Goal: Information Seeking & Learning: Learn about a topic

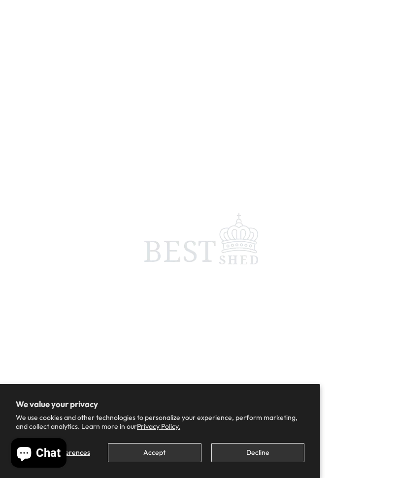
click at [184, 450] on button "Accept" at bounding box center [154, 452] width 93 height 19
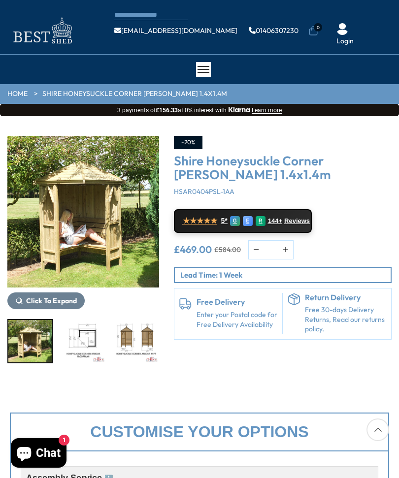
click at [64, 301] on span "Click To Expand" at bounding box center [51, 301] width 51 height 9
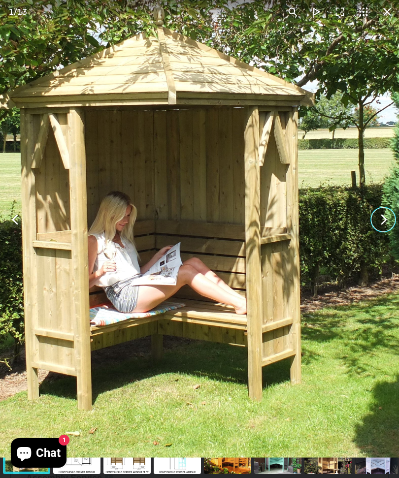
click at [376, 219] on button "You can close this modal content with the ESC key" at bounding box center [384, 220] width 24 height 24
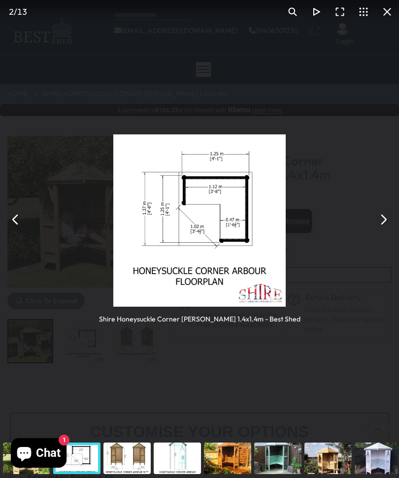
click at [373, 219] on button "You can close this modal content with the ESC key" at bounding box center [384, 220] width 24 height 24
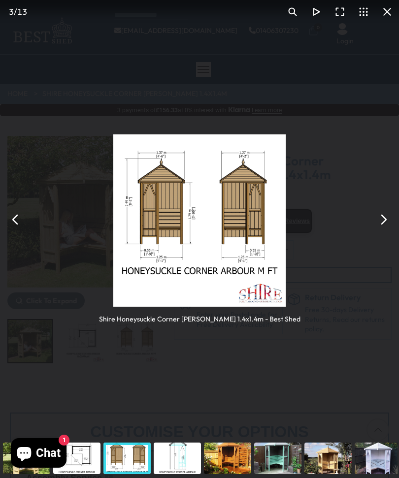
click at [380, 215] on button "You can close this modal content with the ESC key" at bounding box center [384, 220] width 24 height 24
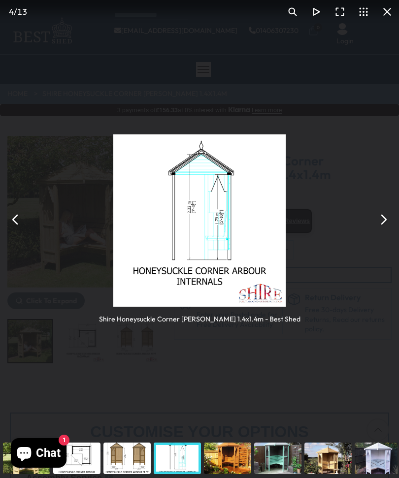
click at [376, 216] on button "You can close this modal content with the ESC key" at bounding box center [384, 220] width 24 height 24
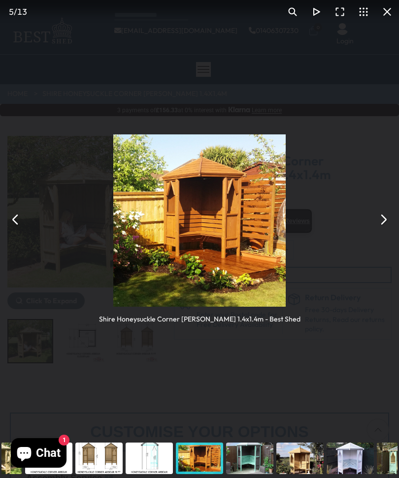
click at [375, 218] on button "You can close this modal content with the ESC key" at bounding box center [384, 220] width 24 height 24
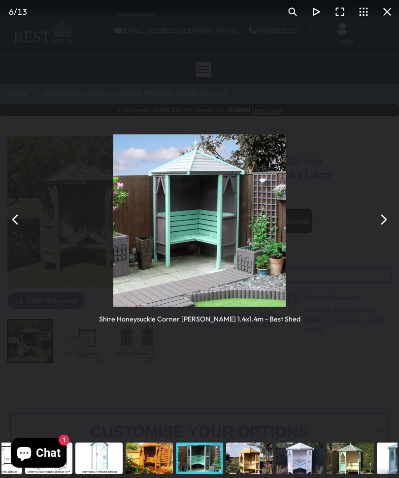
click at [378, 222] on button "You can close this modal content with the ESC key" at bounding box center [384, 220] width 24 height 24
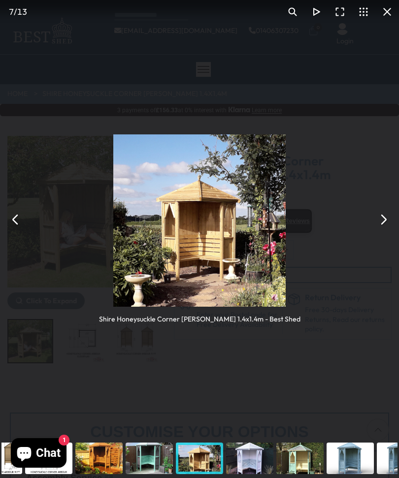
click at [385, 220] on button "You can close this modal content with the ESC key" at bounding box center [384, 220] width 24 height 24
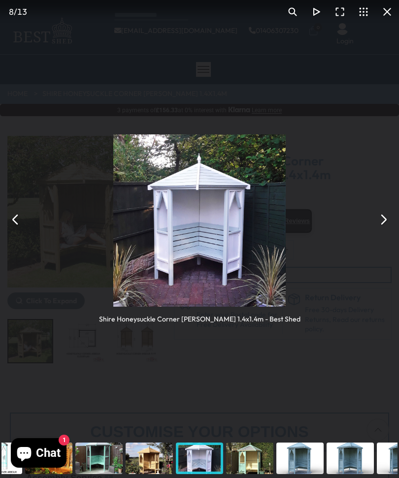
click at [392, 223] on button "You can close this modal content with the ESC key" at bounding box center [384, 220] width 24 height 24
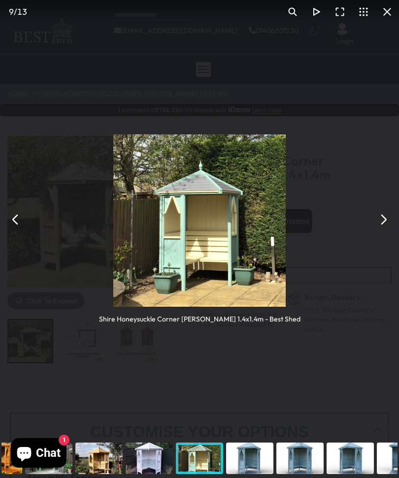
click at [389, 219] on button "You can close this modal content with the ESC key" at bounding box center [384, 220] width 24 height 24
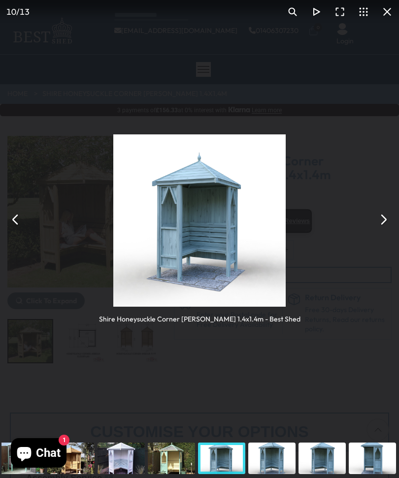
click at [381, 224] on button "You can close this modal content with the ESC key" at bounding box center [384, 220] width 24 height 24
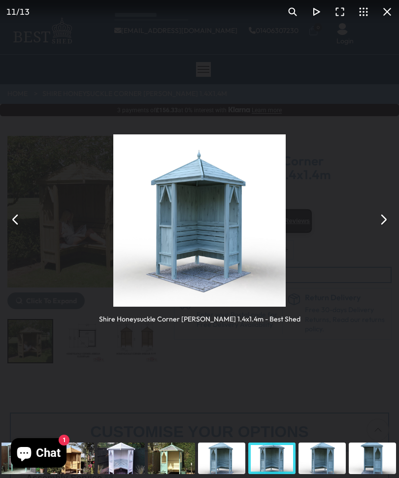
click at [384, 222] on button "You can close this modal content with the ESC key" at bounding box center [384, 220] width 24 height 24
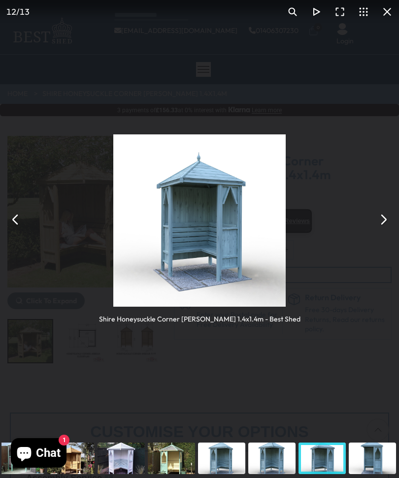
click at [381, 221] on button "You can close this modal content with the ESC key" at bounding box center [384, 220] width 24 height 24
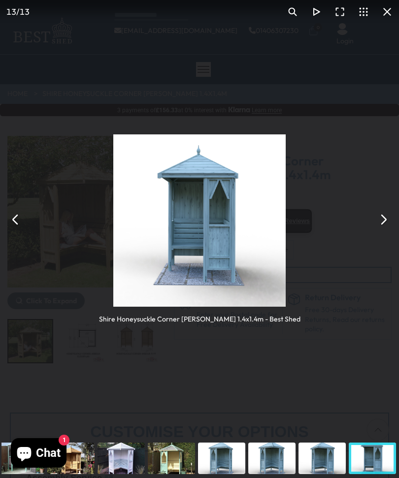
click at [382, 222] on button "You can close this modal content with the ESC key" at bounding box center [384, 220] width 24 height 24
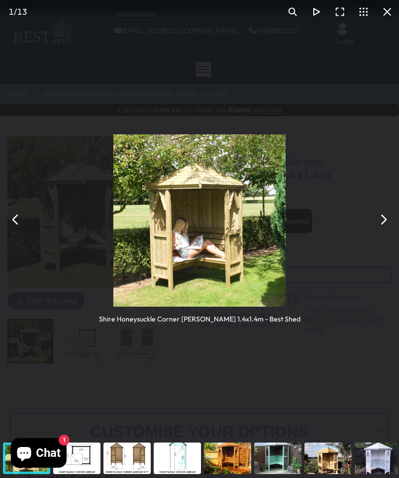
click at [394, 20] on button "You can close this modal content with the ESC key" at bounding box center [387, 12] width 24 height 24
